Goal: Complete application form

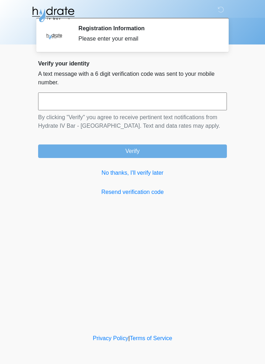
click at [136, 173] on link "No thanks, I'll verify later" at bounding box center [132, 173] width 189 height 9
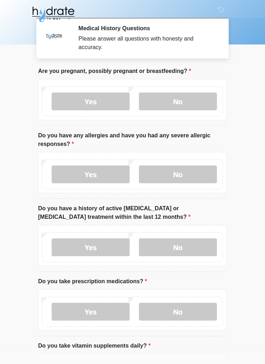
click at [199, 99] on label "No" at bounding box center [178, 102] width 78 height 18
click at [187, 169] on label "No" at bounding box center [178, 175] width 78 height 18
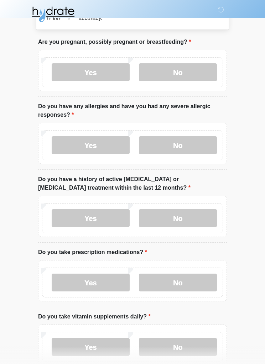
scroll to position [32, 0]
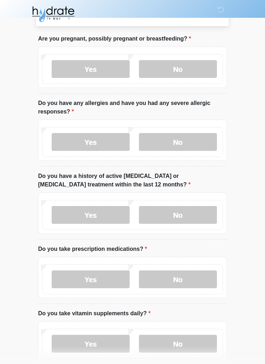
click at [196, 213] on label "No" at bounding box center [178, 216] width 78 height 18
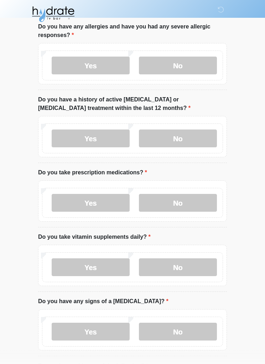
scroll to position [110, 0]
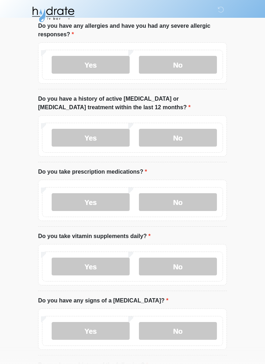
click at [74, 205] on label "Yes" at bounding box center [91, 202] width 78 height 18
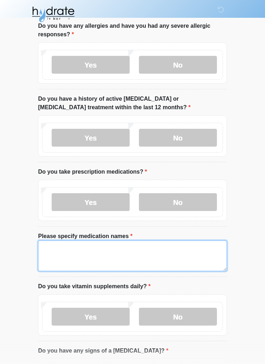
click at [58, 252] on textarea "Please specify medication names" at bounding box center [132, 256] width 189 height 31
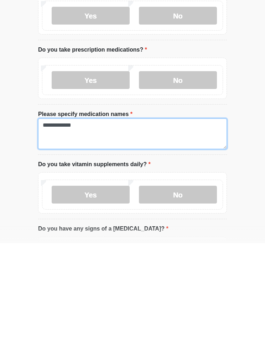
type textarea "**********"
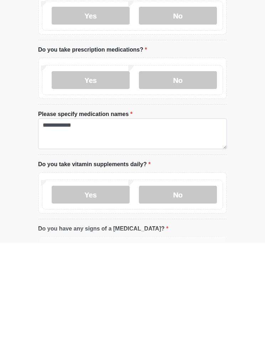
click at [103, 307] on label "Yes" at bounding box center [91, 316] width 78 height 18
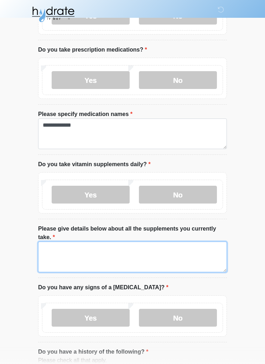
click at [156, 256] on textarea "Please give details below about all the supplements you currently take." at bounding box center [132, 257] width 189 height 31
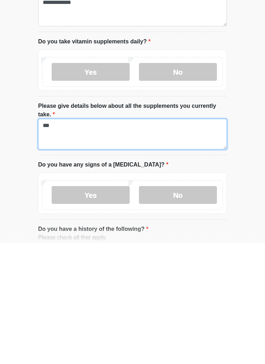
type textarea "***"
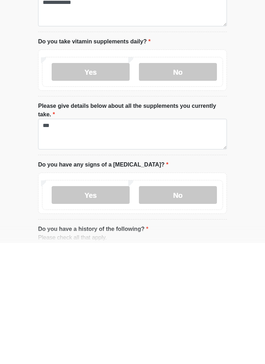
click at [197, 307] on label "No" at bounding box center [178, 316] width 78 height 18
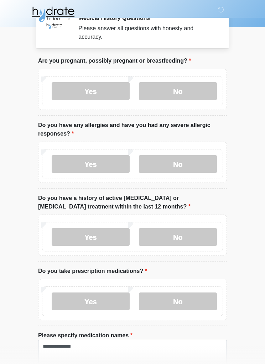
scroll to position [0, 0]
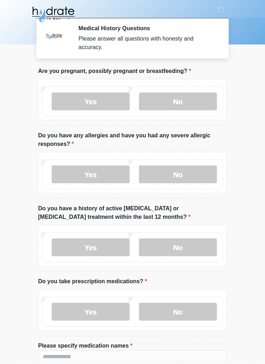
click at [77, 171] on label "Yes" at bounding box center [91, 175] width 78 height 18
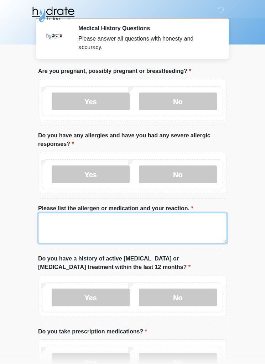
click at [52, 225] on textarea "Please list the allergen or medication and your reaction." at bounding box center [132, 228] width 189 height 31
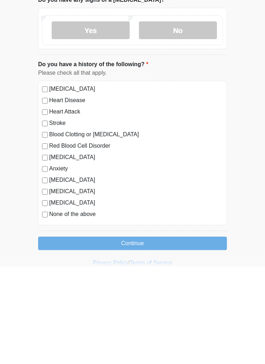
scroll to position [493, 0]
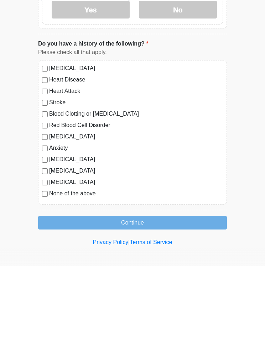
type textarea "**********"
click at [66, 314] on button "Continue" at bounding box center [132, 321] width 189 height 14
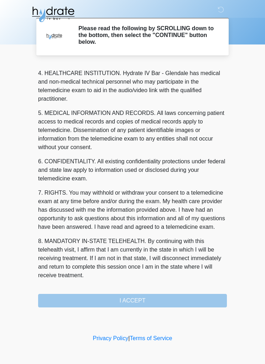
scroll to position [208, 0]
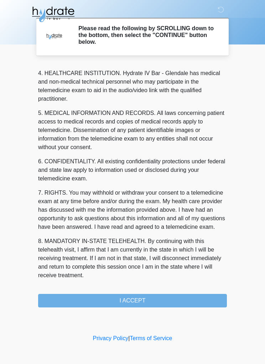
click at [200, 305] on button "I ACCEPT" at bounding box center [132, 301] width 189 height 14
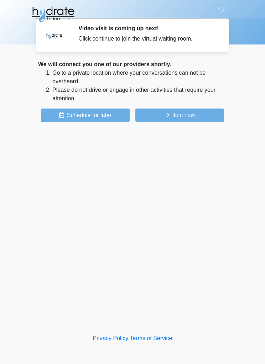
click at [197, 116] on button "Join now" at bounding box center [179, 116] width 89 height 14
